Goal: Task Accomplishment & Management: Complete application form

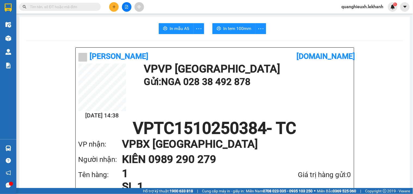
click at [113, 5] on icon "plus" at bounding box center [114, 7] width 4 height 4
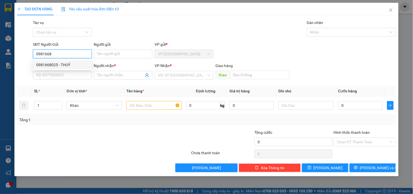
click at [72, 65] on div "0981668025 - THUỶ" at bounding box center [62, 65] width 52 height 6
type input "0981668025"
type input "THUỶ"
type input "0969997692"
type input "QUYÊN"
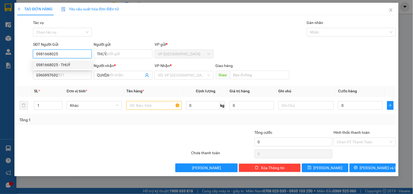
type input "30.000"
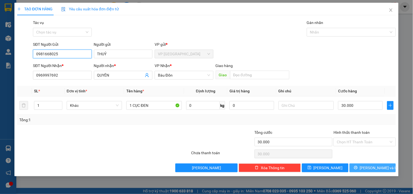
type input "0981668025"
click at [376, 166] on span "[PERSON_NAME] và In" at bounding box center [379, 168] width 38 height 6
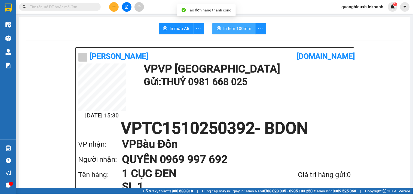
click at [243, 31] on span "In tem 100mm" at bounding box center [237, 28] width 28 height 7
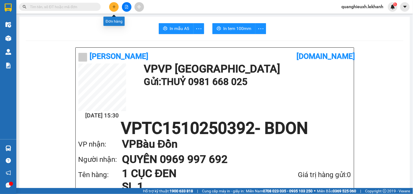
click at [112, 6] on icon "plus" at bounding box center [114, 7] width 4 height 4
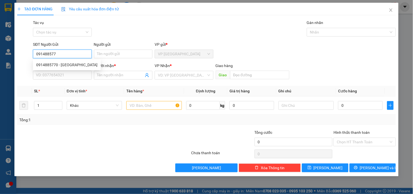
type input "0914885770"
click at [64, 65] on div "0914885770 - [GEOGRAPHIC_DATA]" at bounding box center [66, 65] width 61 height 6
type input "sơn mt"
type input "0909020502"
type input "loi"
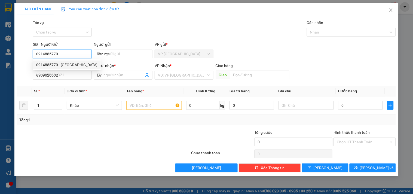
type input "30.000"
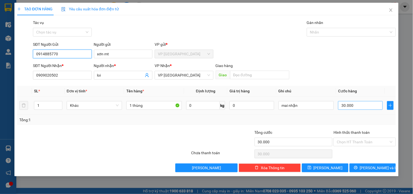
type input "0914885770"
click at [340, 105] on input "30.000" at bounding box center [360, 105] width 45 height 9
type input "4"
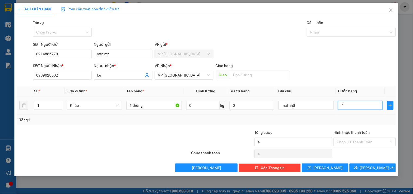
type input "40"
type input "40.000"
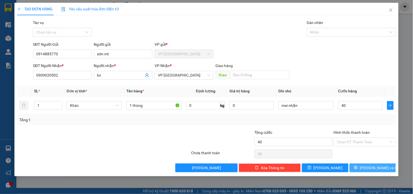
type input "40.000"
click at [381, 168] on span "[PERSON_NAME] và In" at bounding box center [379, 168] width 38 height 6
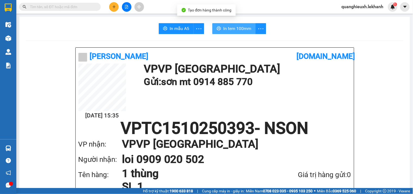
click at [241, 26] on span "In tem 100mm" at bounding box center [237, 28] width 28 height 7
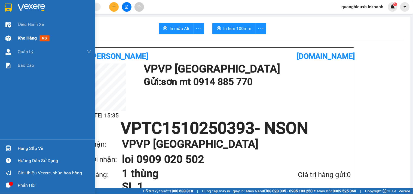
click at [32, 35] on span "Kho hàng" at bounding box center [27, 37] width 19 height 5
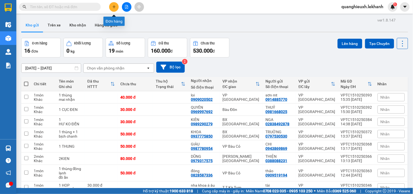
click at [116, 8] on button at bounding box center [114, 7] width 10 height 10
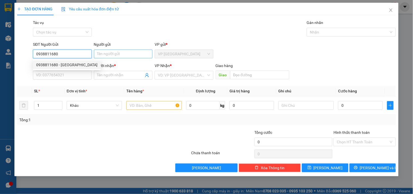
type input "0938811680"
click at [129, 54] on input "Người gửi" at bounding box center [123, 53] width 58 height 9
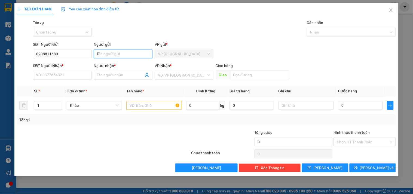
type input "D"
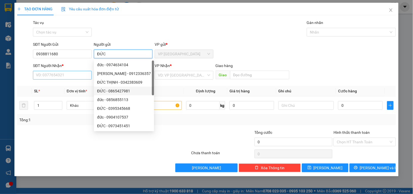
type input "ĐỨC"
drag, startPoint x: 45, startPoint y: 75, endPoint x: 41, endPoint y: 75, distance: 3.9
click at [41, 75] on input "SĐT Người Nhận *" at bounding box center [62, 75] width 58 height 9
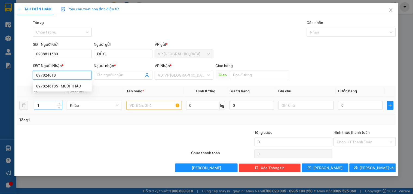
type input "0978246185"
click at [73, 82] on div "0978246185 - MUỐI THẢO" at bounding box center [62, 86] width 59 height 9
type input "MUỐI THẢO"
type input "40.000"
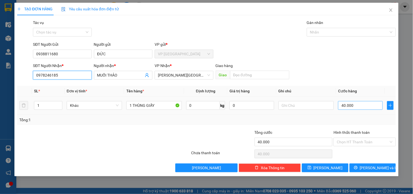
type input "0978246185"
click at [352, 110] on input "40.000" at bounding box center [360, 105] width 45 height 9
type input "3"
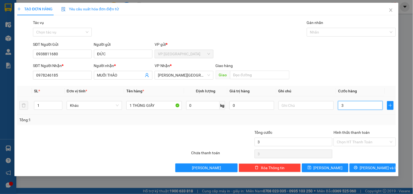
type input "30"
type input "30.000"
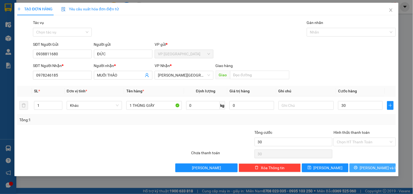
type input "30.000"
click at [371, 169] on span "[PERSON_NAME] và In" at bounding box center [379, 168] width 38 height 6
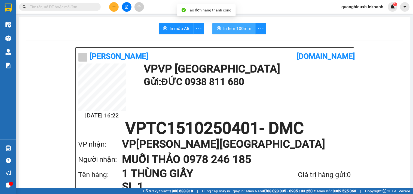
click at [241, 29] on span "In tem 100mm" at bounding box center [237, 28] width 28 height 7
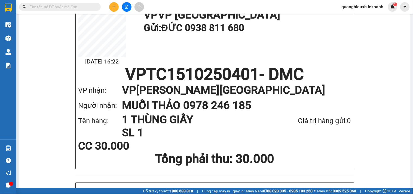
scroll to position [60, 0]
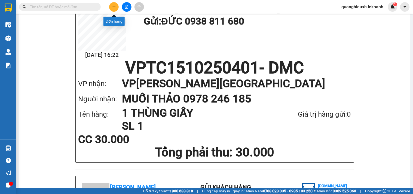
click at [114, 2] on button at bounding box center [114, 7] width 10 height 10
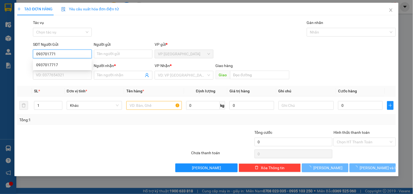
type input "0937017717"
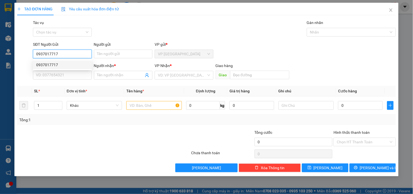
click at [61, 62] on div "0937017717" at bounding box center [62, 65] width 52 height 6
type input "0933245117"
type input "GIÁP"
type input "180.000"
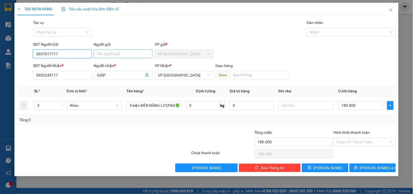
type input "0937017717"
click at [115, 55] on input "Người gửi" at bounding box center [123, 53] width 58 height 9
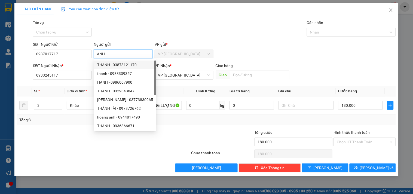
type input "ANH"
click at [91, 130] on div at bounding box center [72, 138] width 111 height 19
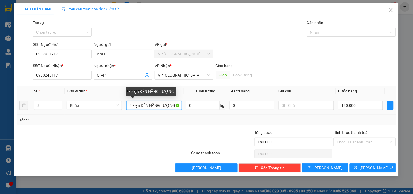
click at [174, 104] on input "3 kiện ĐÈN NĂNG LƯỢNG" at bounding box center [153, 105] width 55 height 9
type input "3"
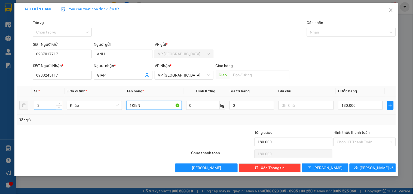
type input "1KIEN"
click at [51, 105] on input "3" at bounding box center [48, 105] width 28 height 8
click at [57, 108] on span "Decrease Value" at bounding box center [59, 106] width 6 height 5
type input "1"
click at [57, 108] on span "Decrease Value" at bounding box center [59, 106] width 6 height 5
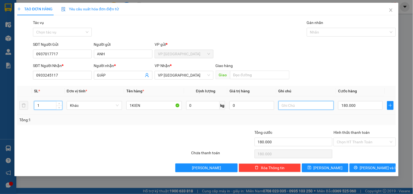
click at [301, 103] on input "text" at bounding box center [305, 105] width 55 height 9
type input "MAI NHAN"
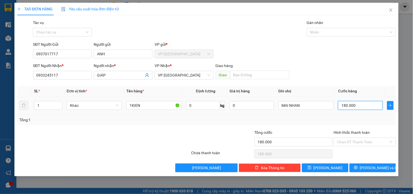
click at [357, 107] on input "180.000" at bounding box center [360, 105] width 45 height 9
type input "5"
type input "50"
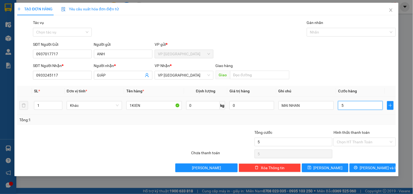
type input "50"
type input "50.000"
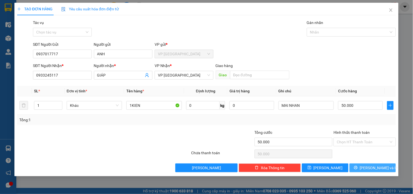
click at [372, 166] on span "[PERSON_NAME] và In" at bounding box center [379, 168] width 38 height 6
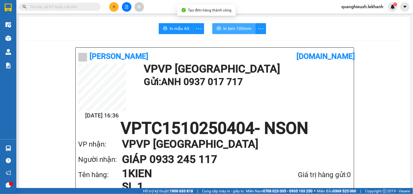
click at [241, 29] on span "In tem 100mm" at bounding box center [237, 28] width 28 height 7
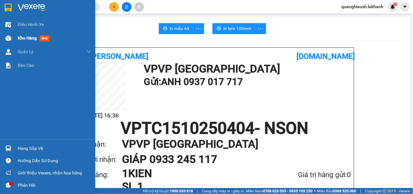
click at [27, 36] on span "Kho hàng" at bounding box center [27, 37] width 19 height 5
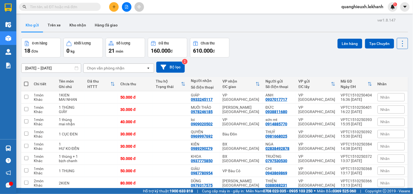
click at [123, 42] on div "Số lượng" at bounding box center [123, 43] width 14 height 4
click at [165, 46] on button "Đã thu 160.000 đ" at bounding box center [167, 48] width 39 height 20
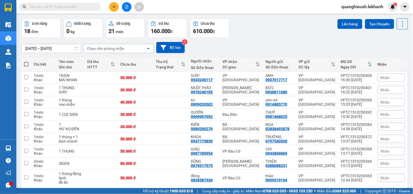
scroll to position [30, 0]
